Goal: Transaction & Acquisition: Book appointment/travel/reservation

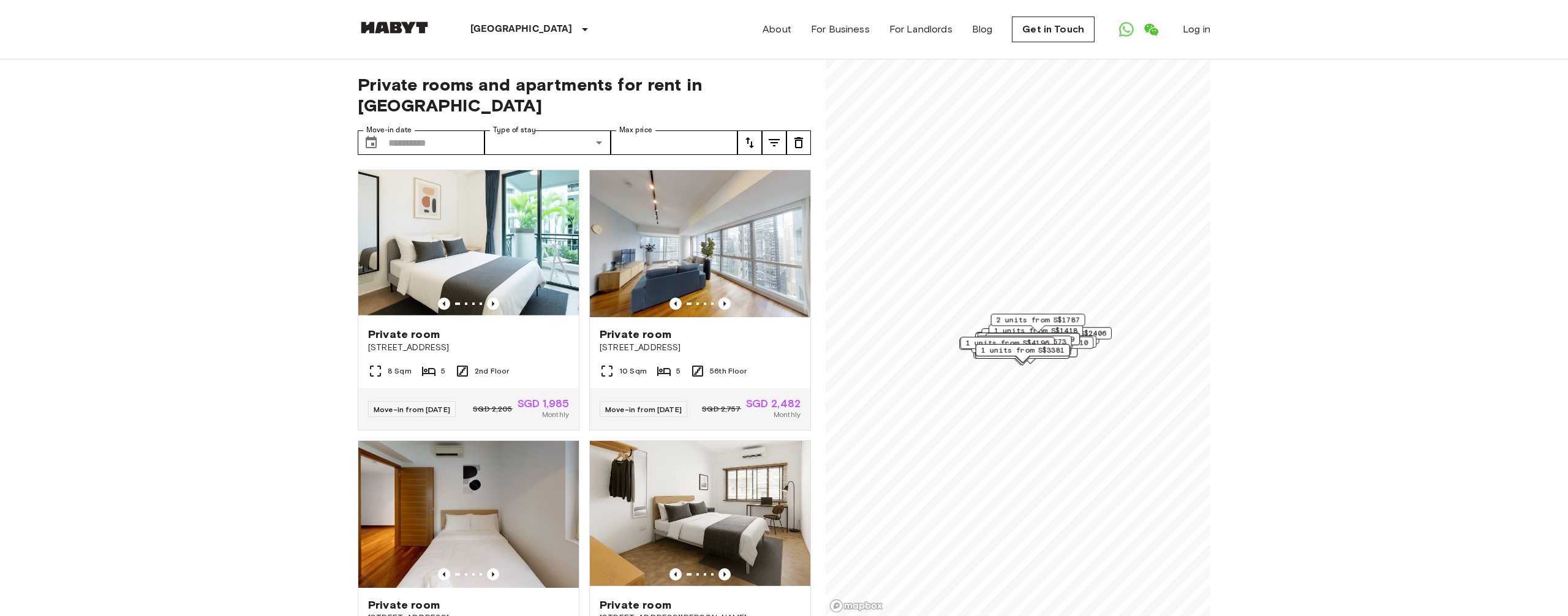
click at [778, 135] on icon "tune" at bounding box center [773, 142] width 15 height 15
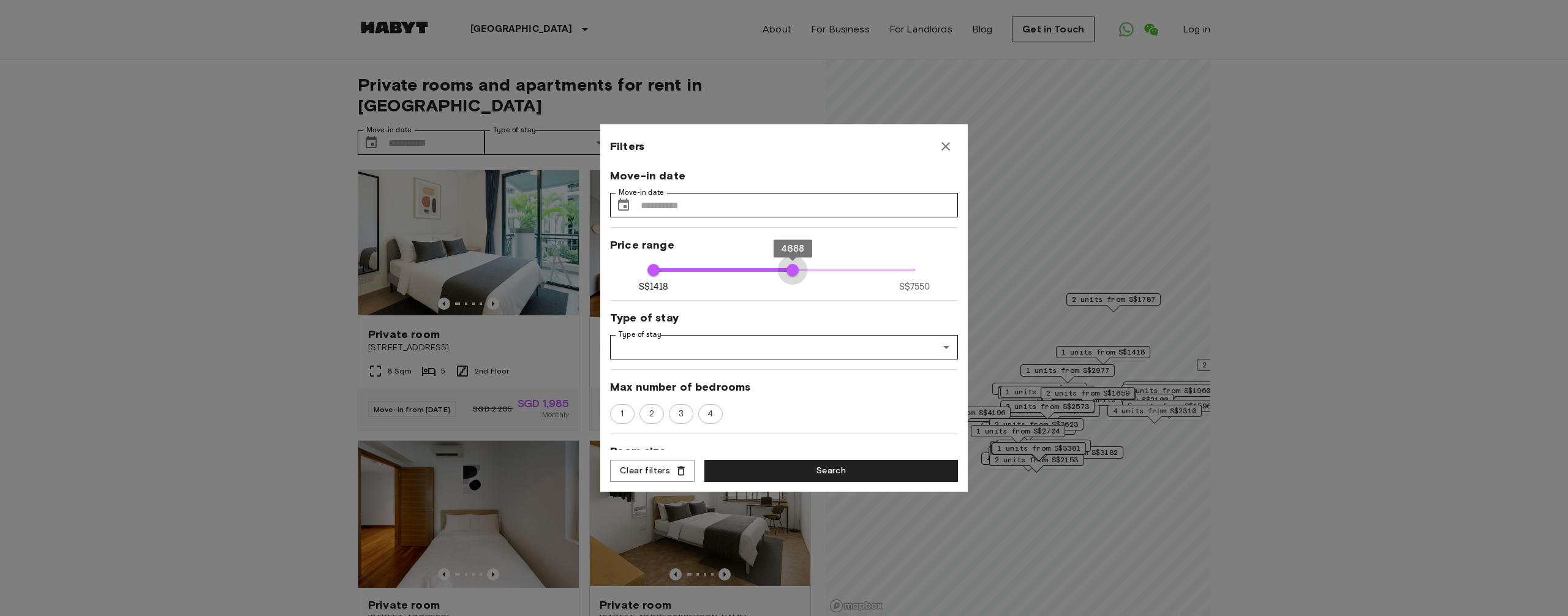
type input "****"
drag, startPoint x: 730, startPoint y: 273, endPoint x: 655, endPoint y: 272, distance: 75.0
click at [655, 272] on span "1448" at bounding box center [655, 269] width 12 height 12
click at [845, 477] on button "Search" at bounding box center [831, 470] width 254 height 23
type input "****"
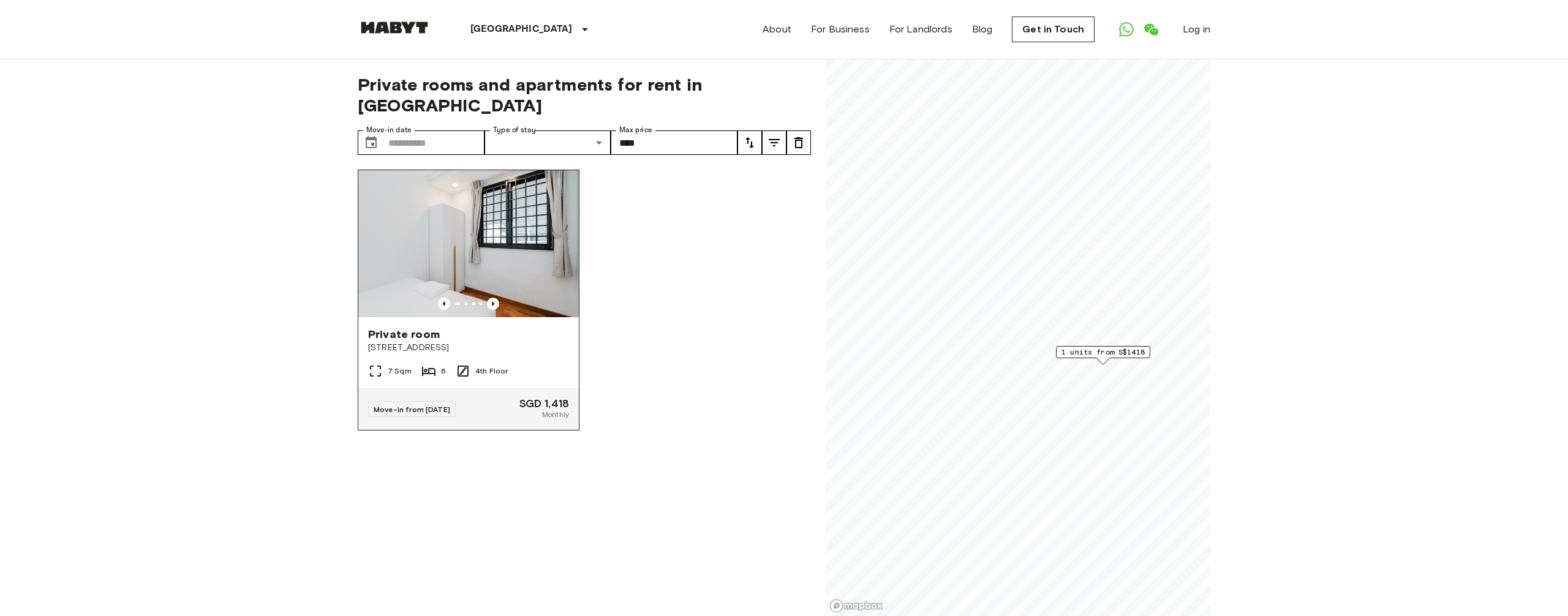
click at [548, 218] on img at bounding box center [468, 244] width 220 height 147
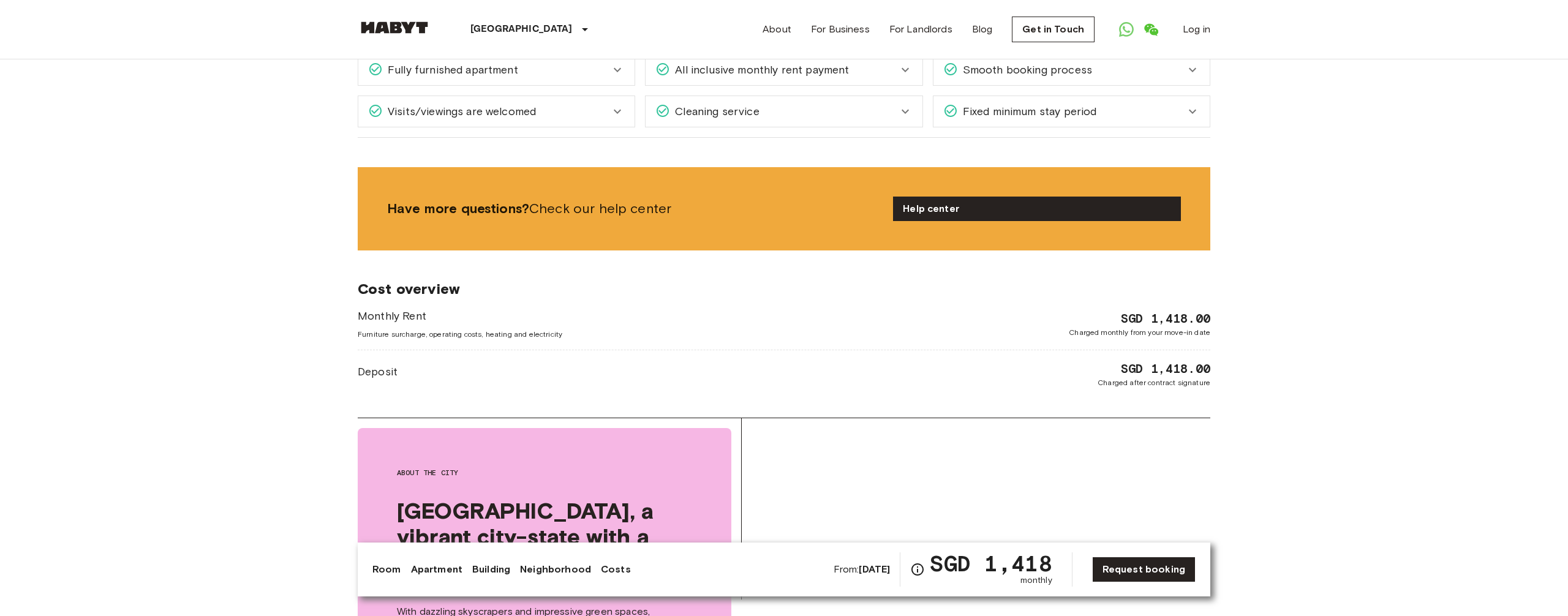
scroll to position [1802, 0]
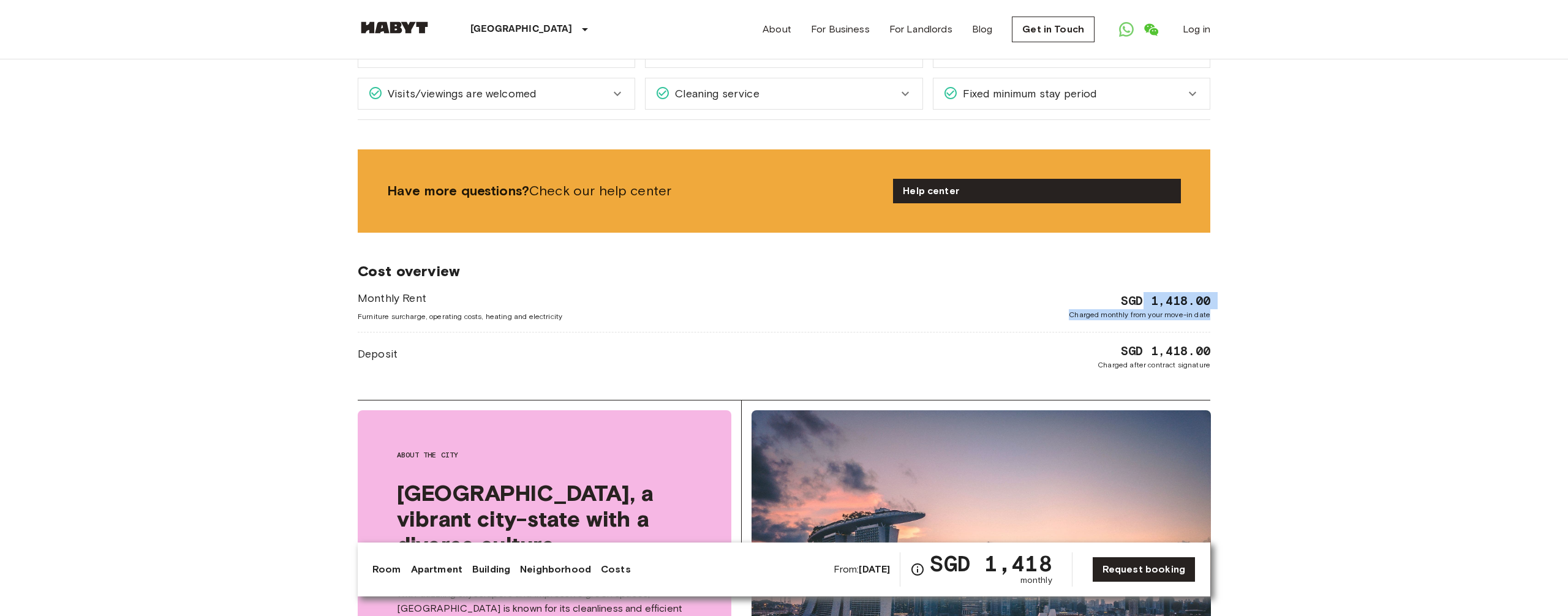
drag, startPoint x: 1182, startPoint y: 274, endPoint x: 1220, endPoint y: 300, distance: 46.0
click at [1187, 292] on span "SGD 1,418.00" at bounding box center [1164, 300] width 89 height 17
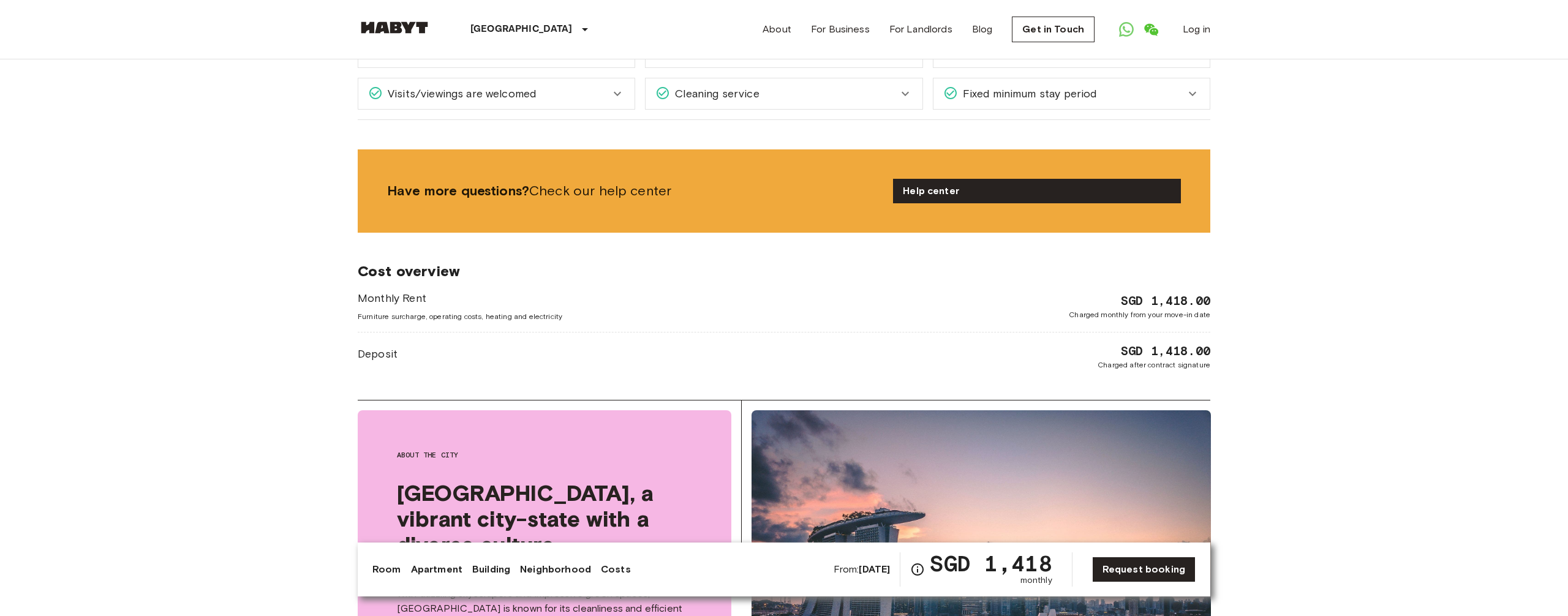
click at [1191, 342] on span "SGD 1,418.00" at bounding box center [1164, 350] width 89 height 17
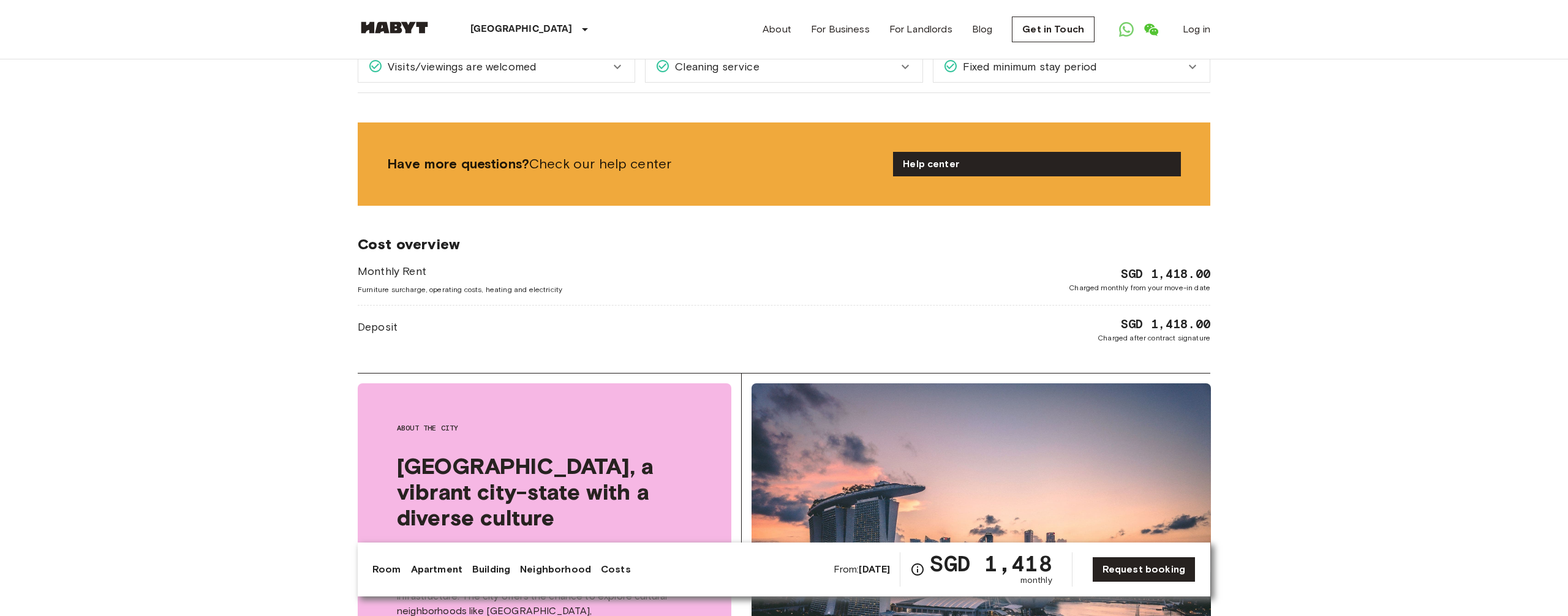
scroll to position [1833, 0]
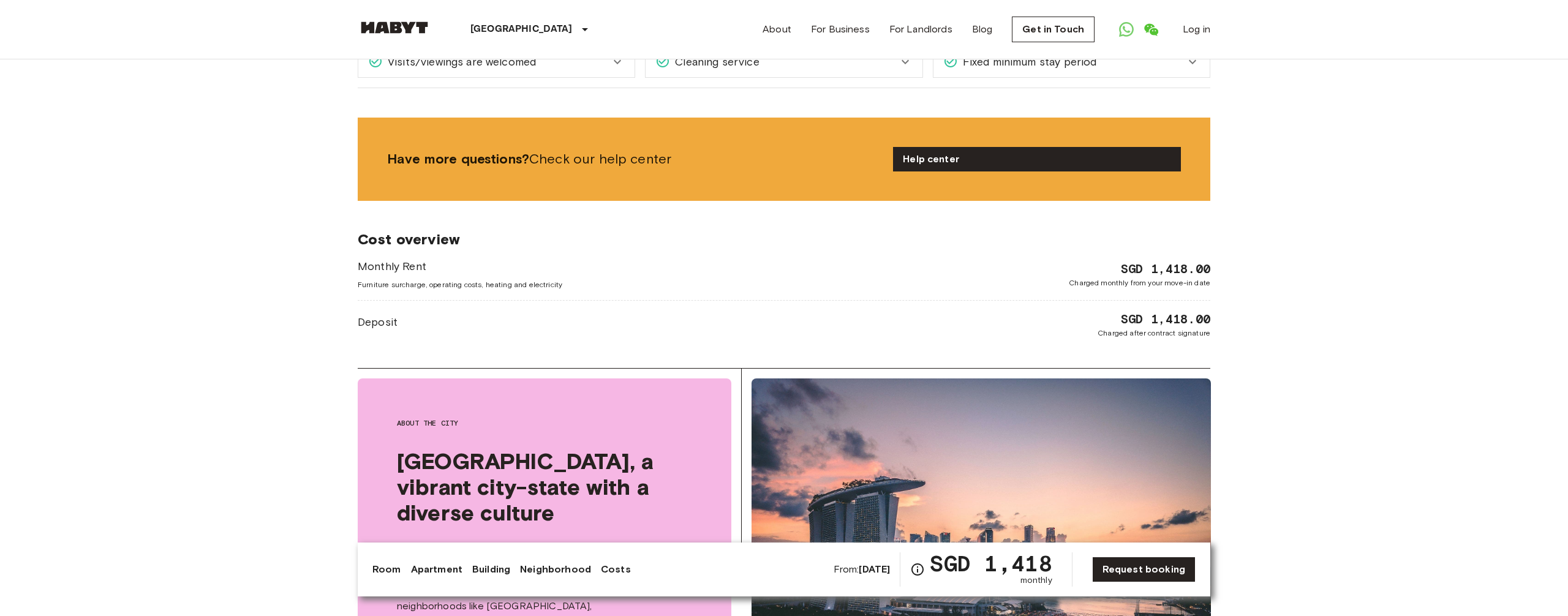
click at [1191, 319] on div "Cost overview Monthly Rent Furniture surcharge, operating costs, heating and el…" at bounding box center [784, 284] width 853 height 167
click at [1198, 319] on div "Cost overview Monthly Rent Furniture surcharge, operating costs, heating and el…" at bounding box center [784, 284] width 853 height 167
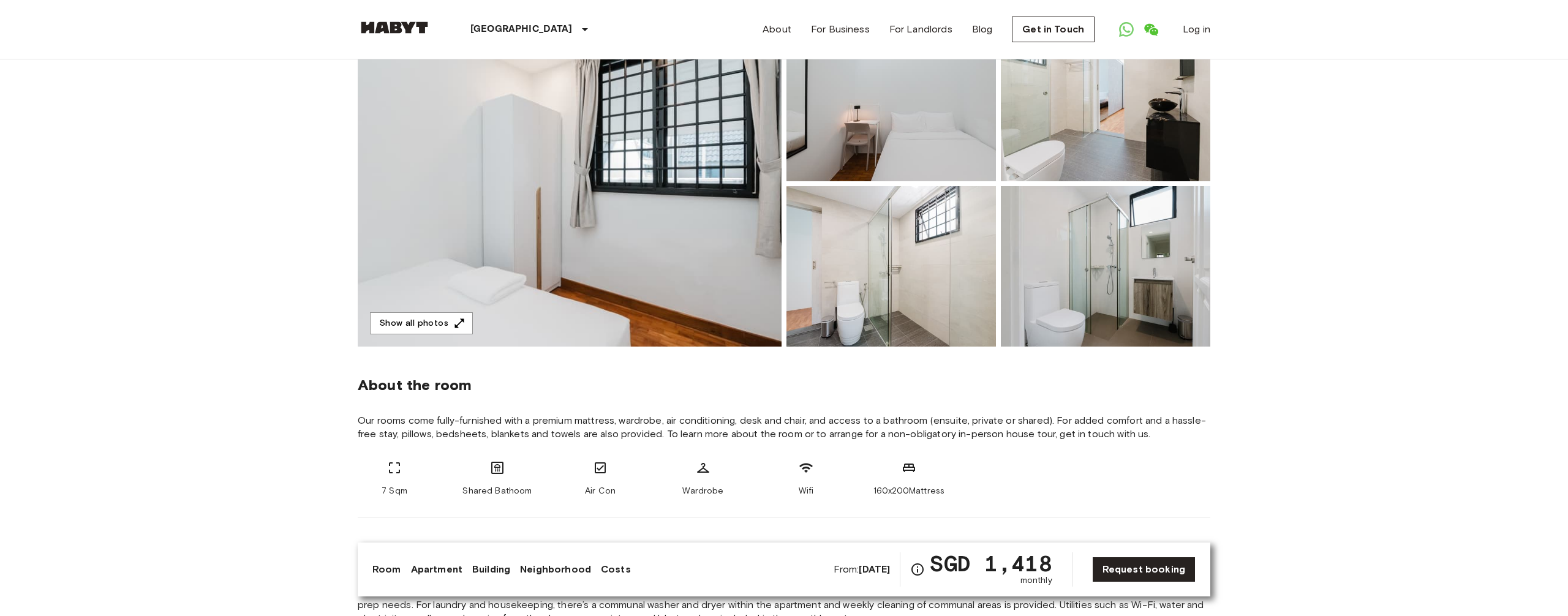
scroll to position [0, 0]
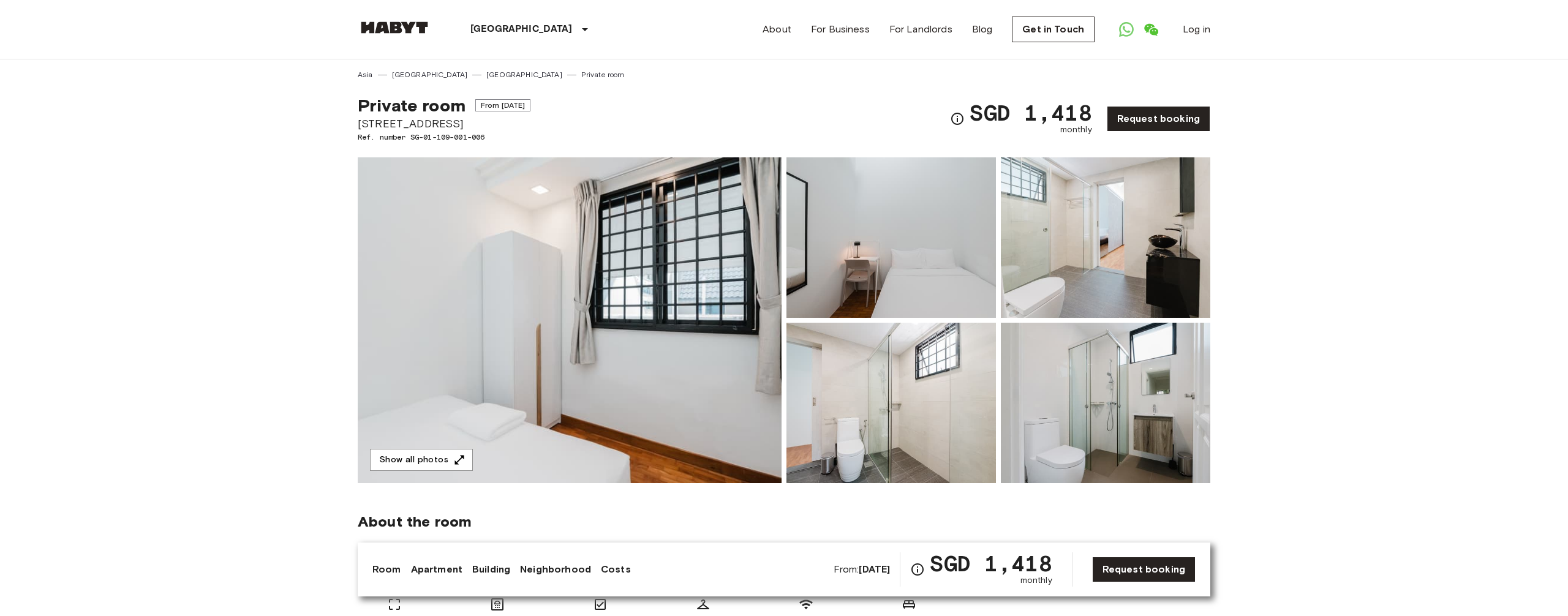
click at [750, 330] on img at bounding box center [569, 320] width 423 height 325
